Goal: Information Seeking & Learning: Learn about a topic

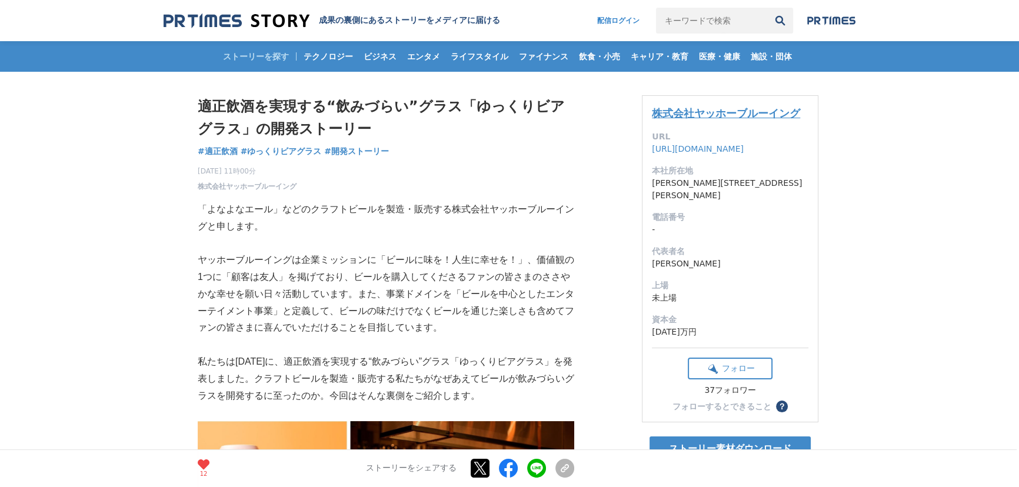
click at [683, 112] on link "株式会社ヤッホーブルーイング" at bounding box center [726, 113] width 148 height 12
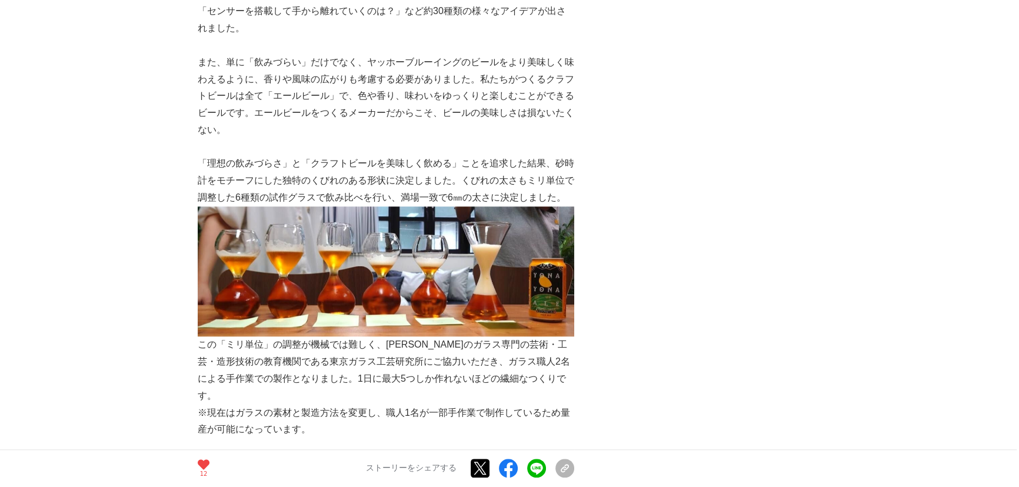
scroll to position [1124, 0]
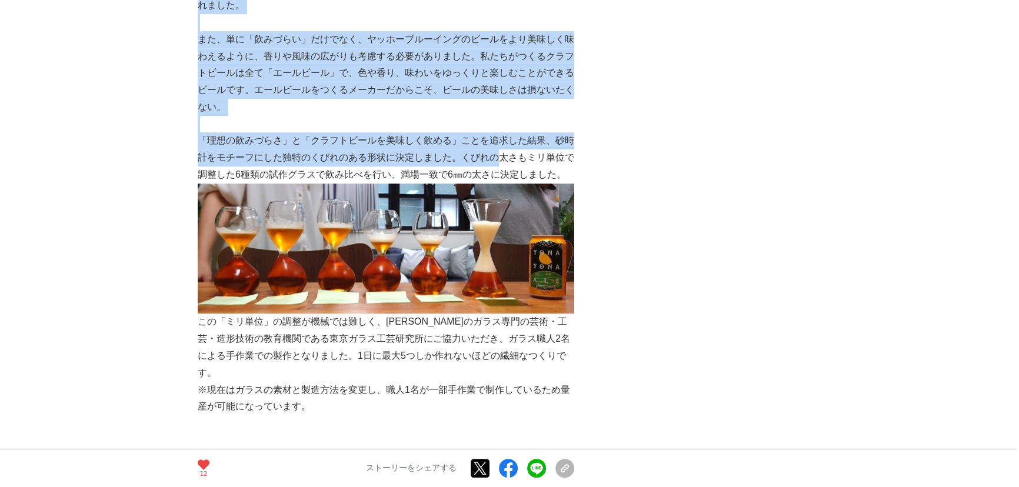
drag, startPoint x: 195, startPoint y: 141, endPoint x: 511, endPoint y: 156, distance: 316.4
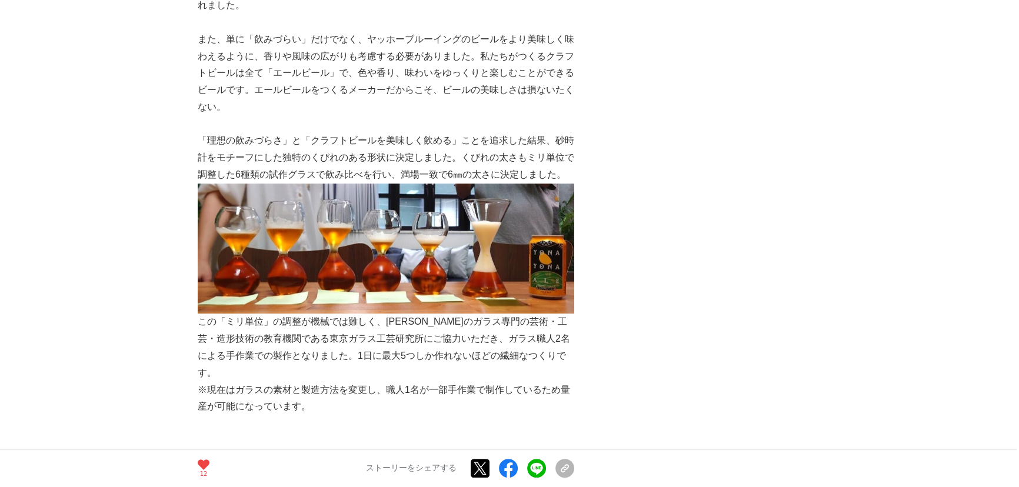
click at [513, 171] on p "「理想の飲みづらさ」と「クラフトビールを美味しく飲める」ことを追求した結果、砂時計をモチーフにした独特のくびれのある形状に決定しました。くびれの太さもミリ単位…" at bounding box center [386, 157] width 377 height 51
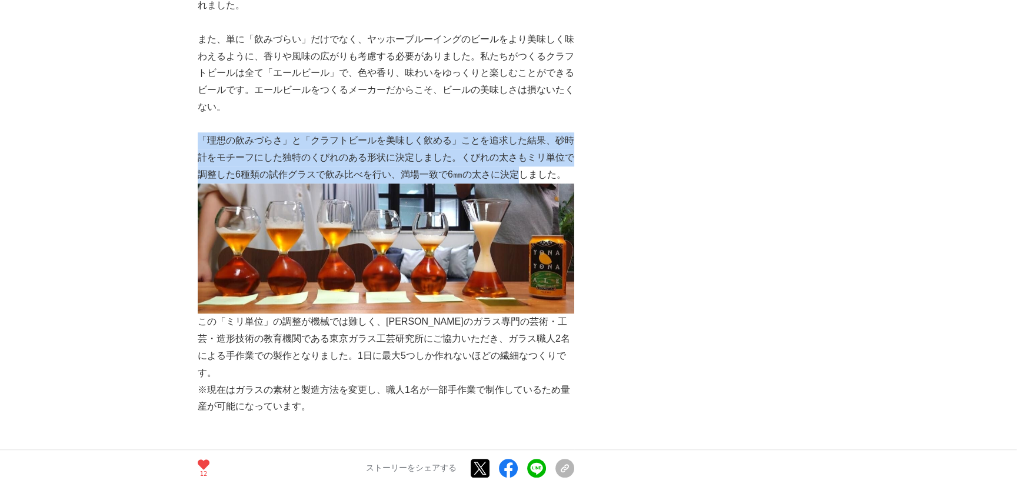
drag, startPoint x: 516, startPoint y: 175, endPoint x: 199, endPoint y: 145, distance: 318.1
click at [199, 145] on p "「理想の飲みづらさ」と「クラフトビールを美味しく飲める」ことを追求した結果、砂時計をモチーフにした独特のくびれのある形状に決定しました。くびれの太さもミリ単位…" at bounding box center [386, 157] width 377 height 51
copy p "「理想の飲みづらさ」と「クラフトビールを美味しく飲める」ことを追求した結果、砂時計をモチーフにした独特のくびれのある形状に決定しました。くびれの太さもミリ単位…"
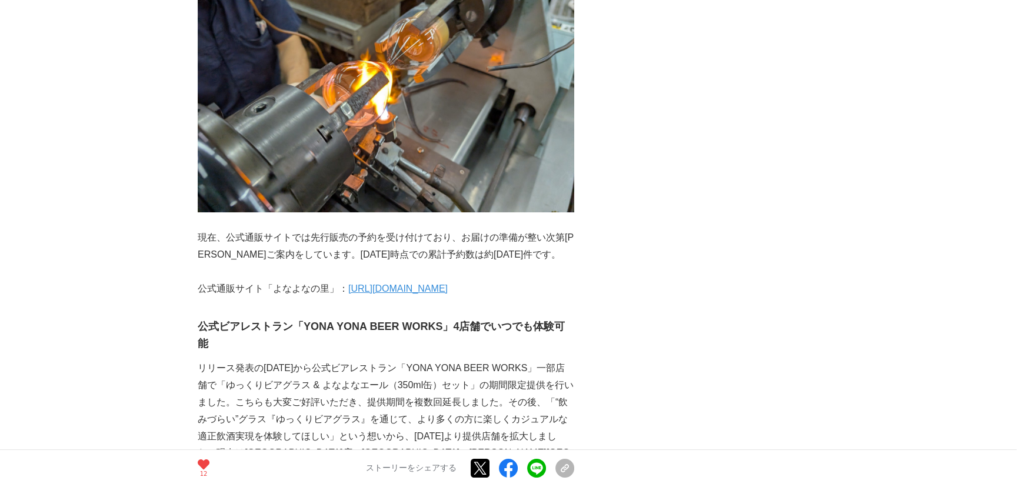
scroll to position [5244, 0]
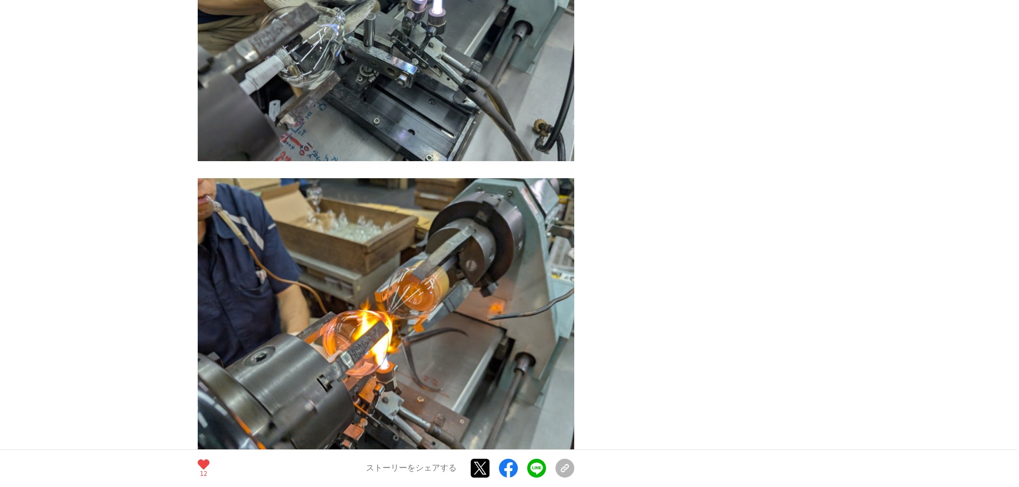
drag, startPoint x: 442, startPoint y: 237, endPoint x: 606, endPoint y: 197, distance: 169.2
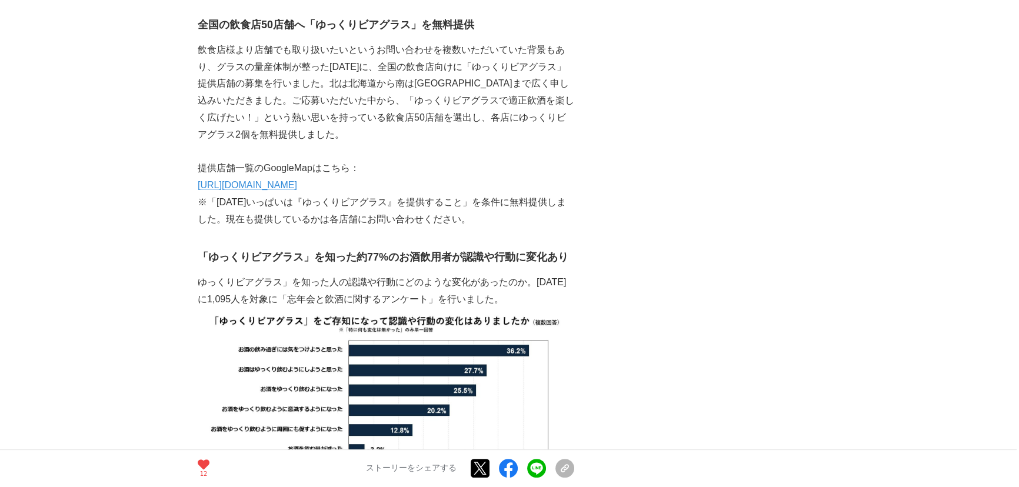
scroll to position [5992, 0]
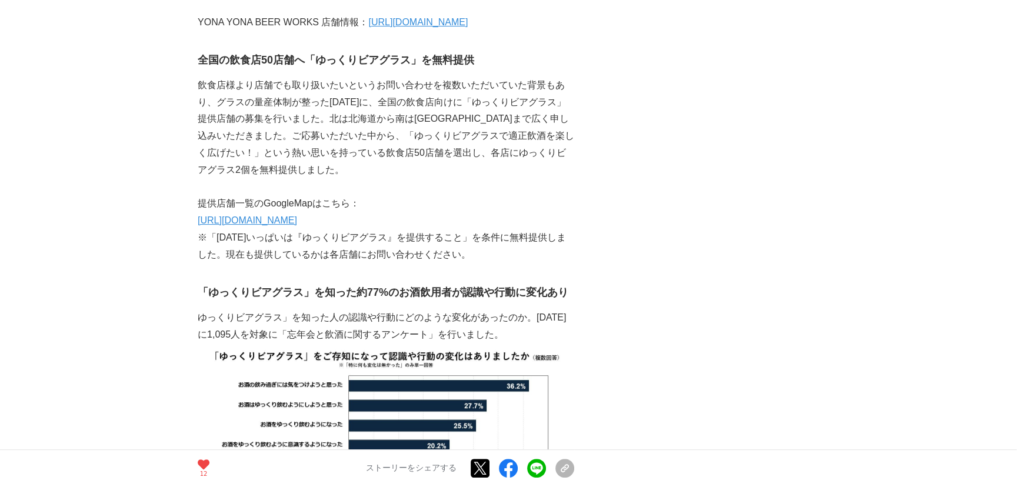
drag, startPoint x: 401, startPoint y: 260, endPoint x: 345, endPoint y: 314, distance: 77.4
click at [207, 287] on strong "「ゆっくりビアグラス」を知った約77%のお酒飲用者が認識や行動に変化あり" at bounding box center [383, 293] width 371 height 12
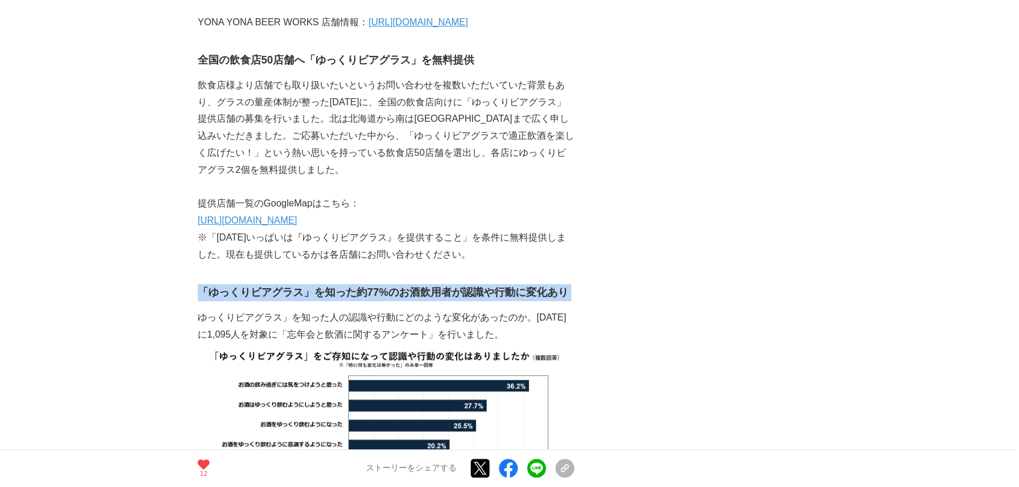
click at [207, 287] on strong "「ゆっくりビアグラス」を知った約77%のお酒飲用者が認識や行動に変化あり" at bounding box center [383, 293] width 371 height 12
copy strong "「ゆっくりビアグラス」を知った約77%のお酒飲用者が認識や行動に変化あり"
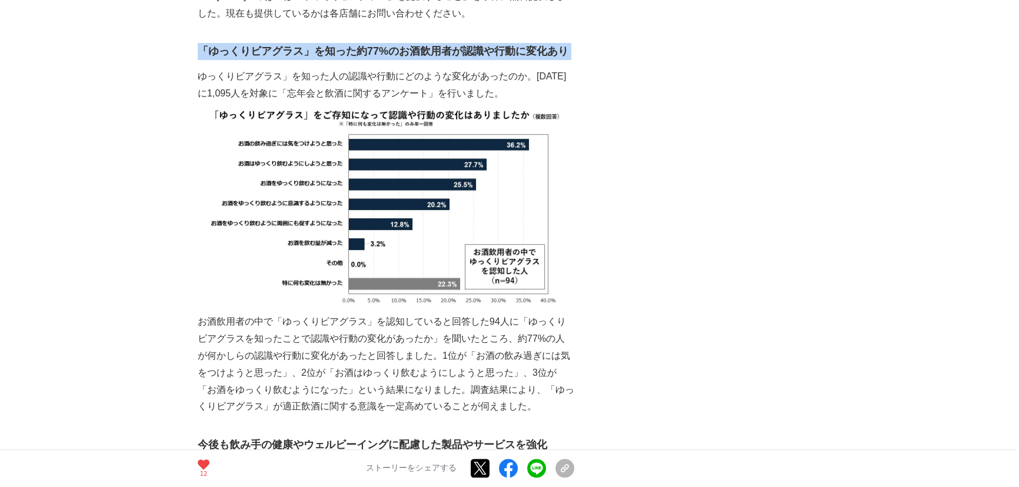
scroll to position [6243, 0]
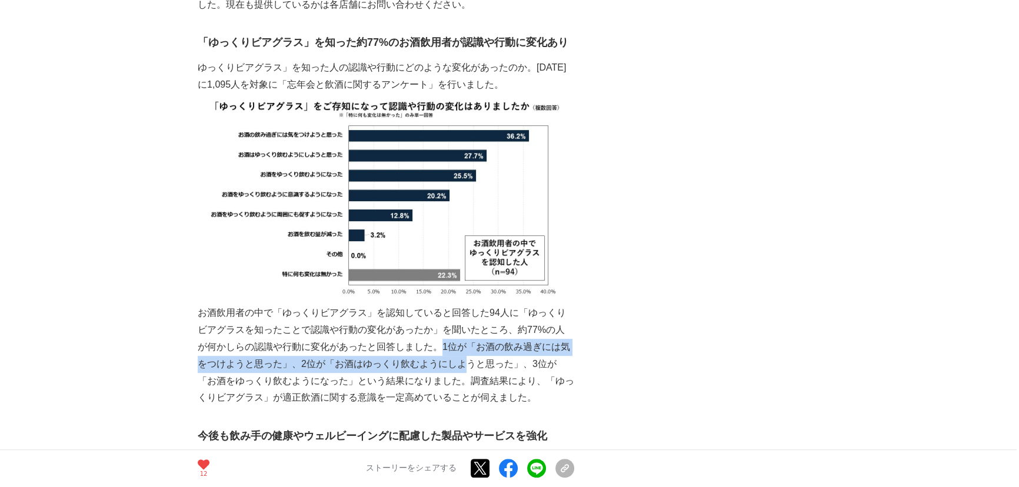
drag, startPoint x: 428, startPoint y: 246, endPoint x: 451, endPoint y: 260, distance: 26.1
click at [451, 305] on p "お酒飲用者の中で「ゆっくりビアグラス」を認知していると回答した94人に「ゆっくりビアグラスを知ったことで認識や行動の変化があったか」を聞いたところ、約77%の…" at bounding box center [386, 356] width 377 height 102
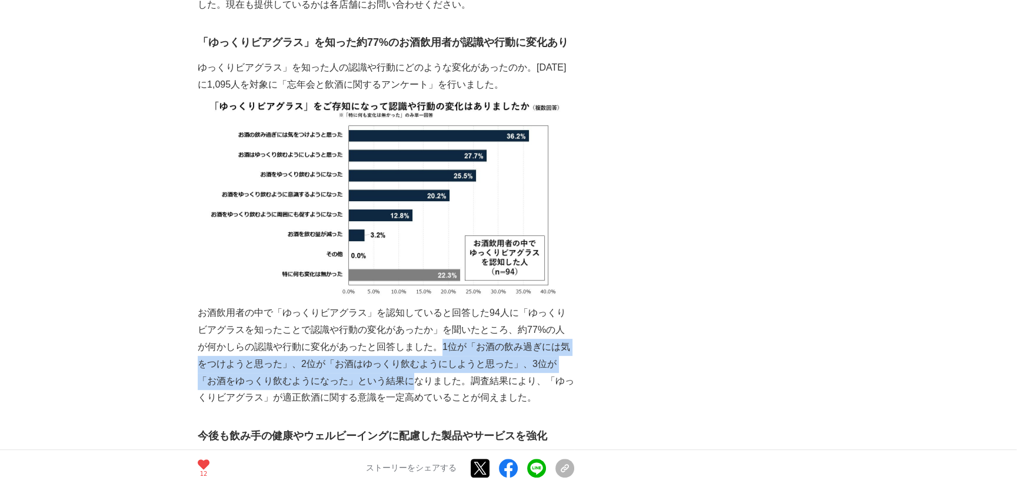
drag, startPoint x: 436, startPoint y: 247, endPoint x: 388, endPoint y: 278, distance: 57.0
click at [388, 305] on p "お酒飲用者の中で「ゆっくりビアグラス」を認知していると回答した94人に「ゆっくりビアグラスを知ったことで認識や行動の変化があったか」を聞いたところ、約77%の…" at bounding box center [386, 356] width 377 height 102
copy p "1位が「お酒の飲み過ぎには気をつけようと思った」、2位が「お酒はゆっくり飲むようにしようと思った」、3位が「お酒をゆっくり飲むようになった」という結果に"
